Goal: Transaction & Acquisition: Book appointment/travel/reservation

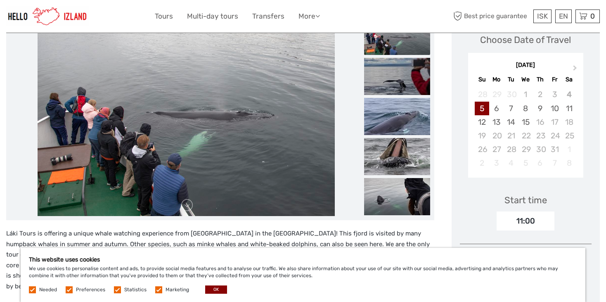
scroll to position [126, 0]
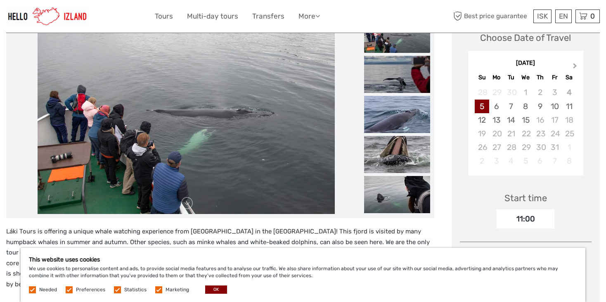
click at [573, 68] on button "Next Month" at bounding box center [576, 67] width 13 height 13
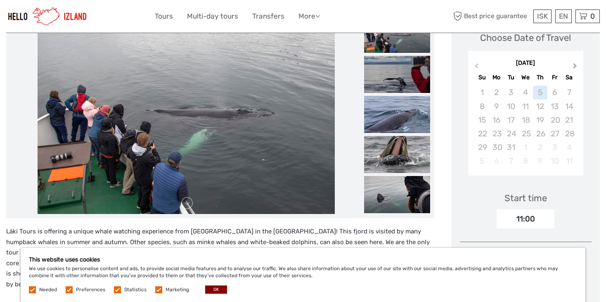
click at [573, 68] on button "Next Month" at bounding box center [576, 67] width 13 height 13
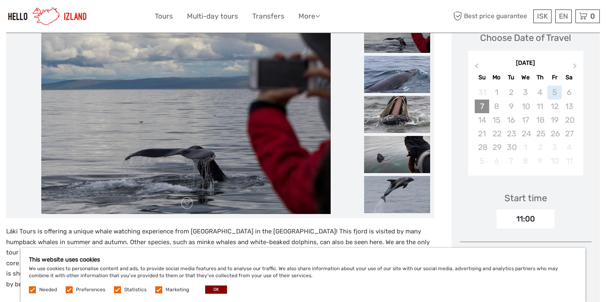
click at [483, 107] on div "7" at bounding box center [482, 107] width 14 height 14
click at [477, 65] on span "Previous Month" at bounding box center [477, 68] width 0 height 12
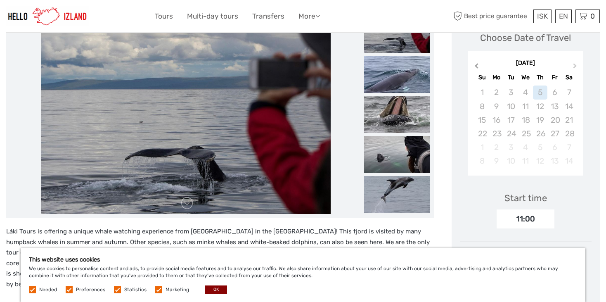
click at [477, 65] on span "Previous Month" at bounding box center [477, 68] width 0 height 12
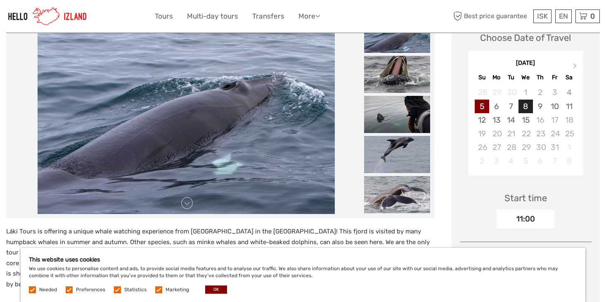
click at [528, 110] on div "8" at bounding box center [526, 107] width 14 height 14
click at [500, 116] on div "13" at bounding box center [496, 120] width 14 height 14
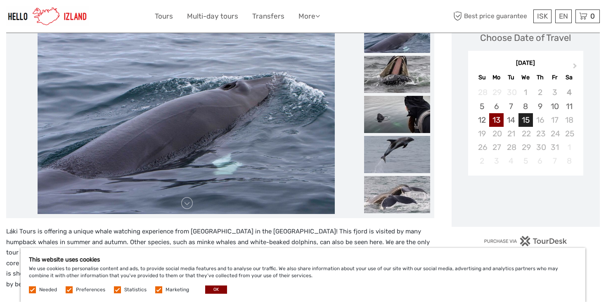
click at [524, 117] on div "15" at bounding box center [526, 120] width 14 height 14
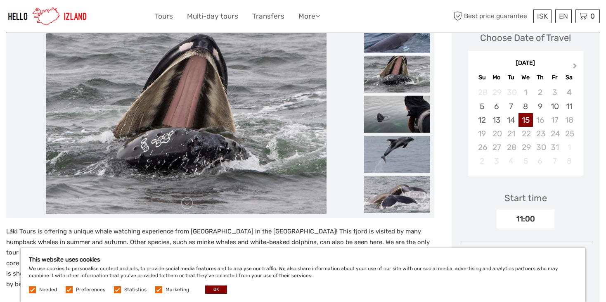
click at [575, 68] on button "Next Month" at bounding box center [576, 67] width 13 height 13
click at [485, 65] on div "[DATE]" at bounding box center [526, 63] width 116 height 9
click at [473, 64] on button "Previous Month" at bounding box center [475, 67] width 13 height 13
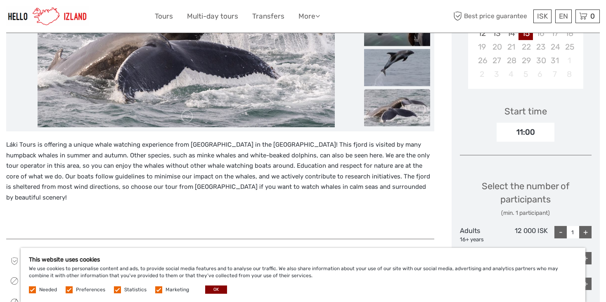
scroll to position [211, 0]
